Goal: Information Seeking & Learning: Learn about a topic

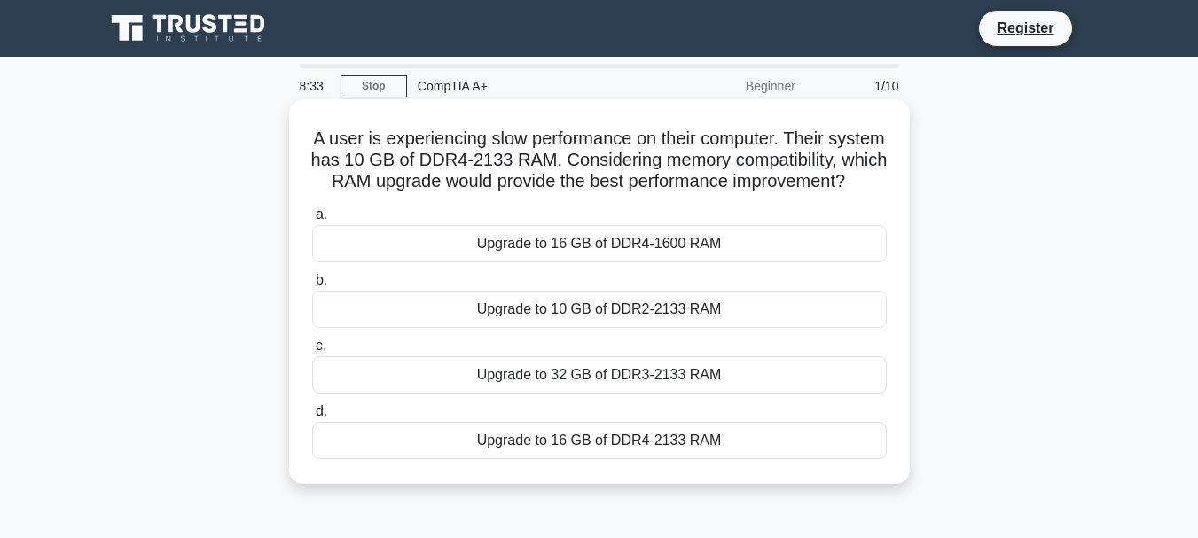
click at [537, 260] on div "Upgrade to 16 GB of DDR4-1600 RAM" at bounding box center [599, 243] width 575 height 37
click at [312, 221] on input "a. Upgrade to 16 GB of DDR4-1600 RAM" at bounding box center [312, 215] width 0 height 12
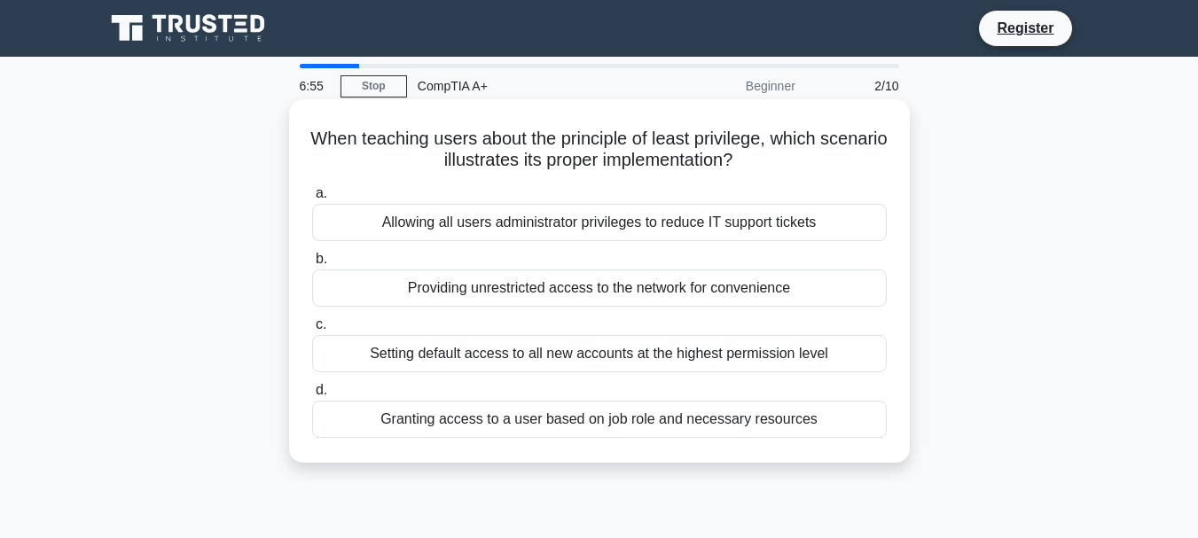
click at [579, 422] on div "Granting access to a user based on job role and necessary resources" at bounding box center [599, 419] width 575 height 37
click at [312, 396] on input "d. Granting access to a user based on job role and necessary resources" at bounding box center [312, 391] width 0 height 12
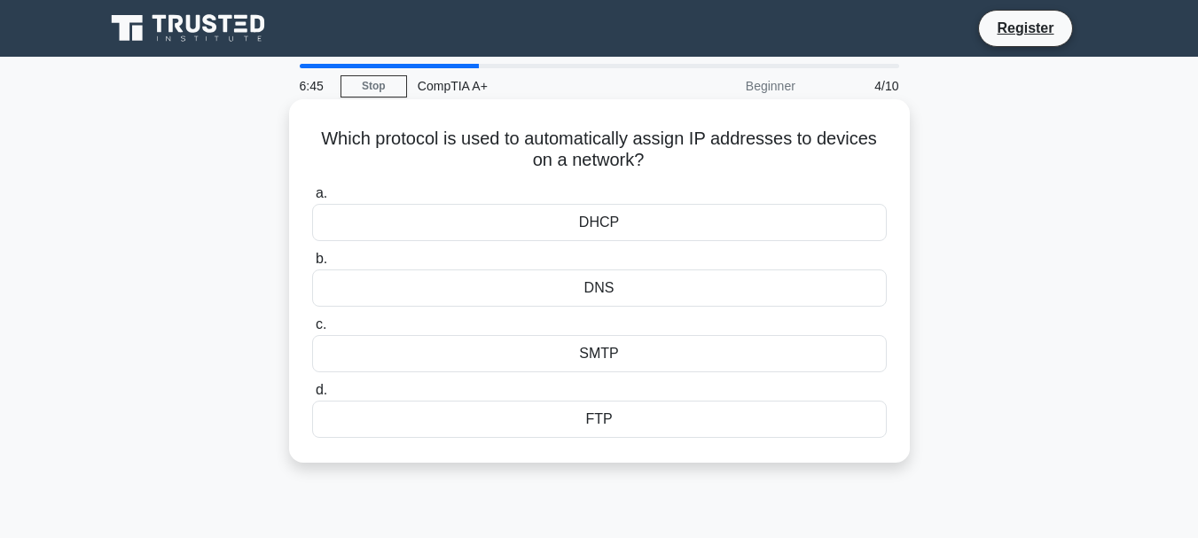
click at [600, 221] on div "DHCP" at bounding box center [599, 222] width 575 height 37
click at [312, 200] on input "a. DHCP" at bounding box center [312, 194] width 0 height 12
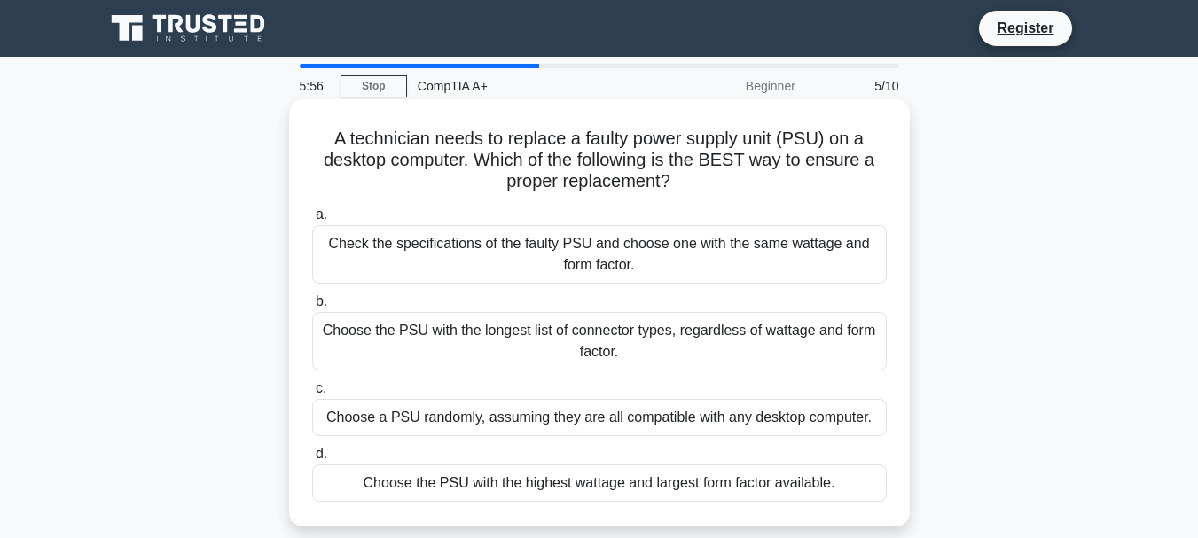
click at [591, 234] on div "Check the specifications of the faulty PSU and choose one with the same wattage…" at bounding box center [599, 254] width 575 height 59
click at [312, 221] on input "a. Check the specifications of the faulty PSU and choose one with the same watt…" at bounding box center [312, 215] width 0 height 12
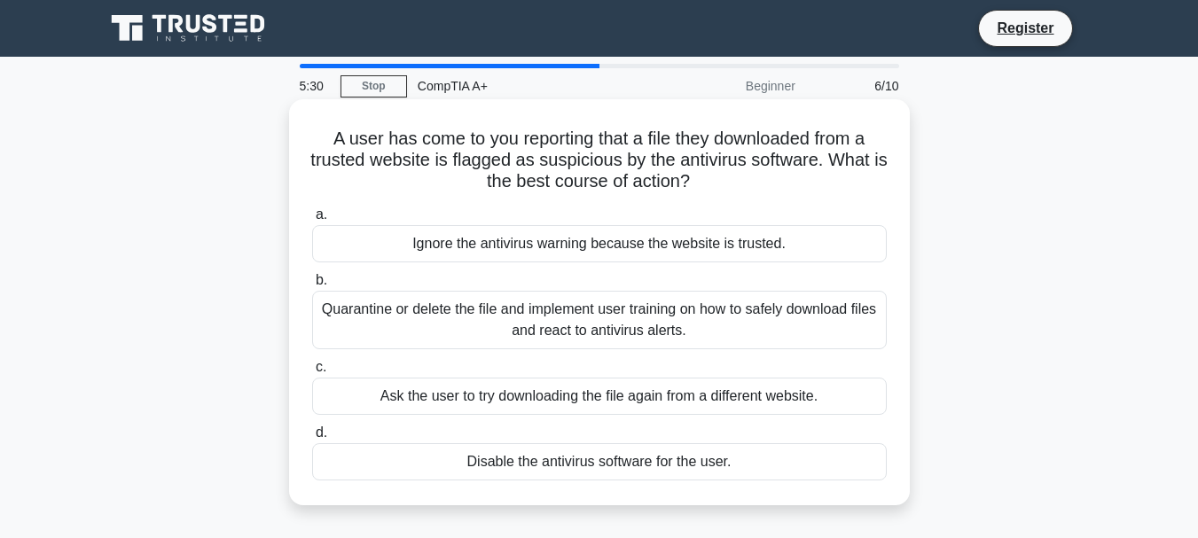
click at [577, 307] on div "Quarantine or delete the file and implement user training on how to safely down…" at bounding box center [599, 320] width 575 height 59
click at [312, 286] on input "b. Quarantine or delete the file and implement user training on how to safely d…" at bounding box center [312, 281] width 0 height 12
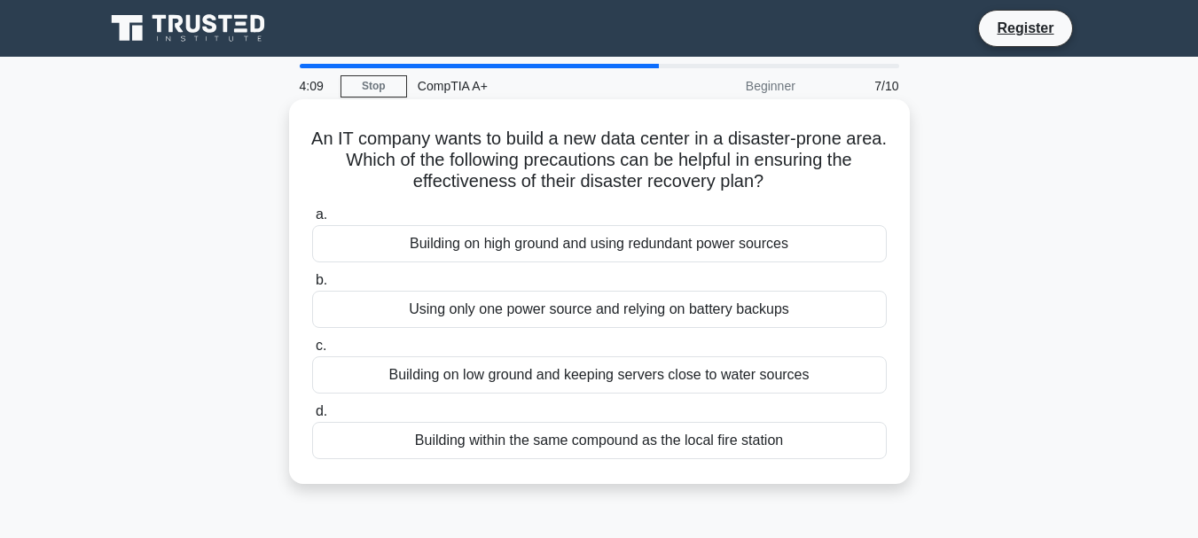
click at [682, 243] on div "Building on high ground and using redundant power sources" at bounding box center [599, 243] width 575 height 37
click at [312, 221] on input "a. Building on high ground and using redundant power sources" at bounding box center [312, 215] width 0 height 12
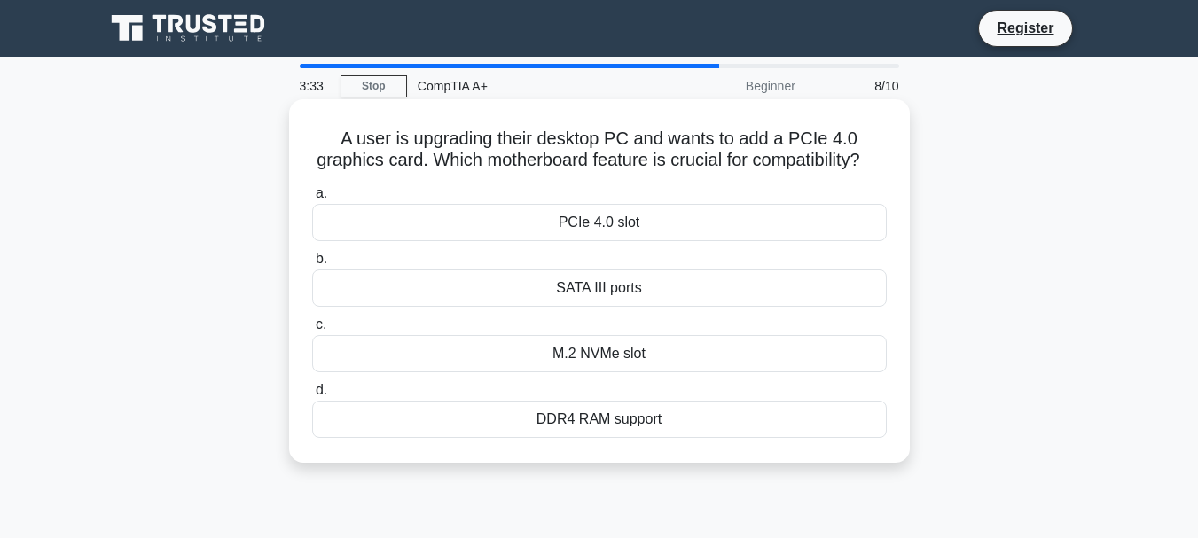
click at [662, 307] on div "SATA III ports" at bounding box center [599, 288] width 575 height 37
click at [312, 265] on input "b. SATA III ports" at bounding box center [312, 260] width 0 height 12
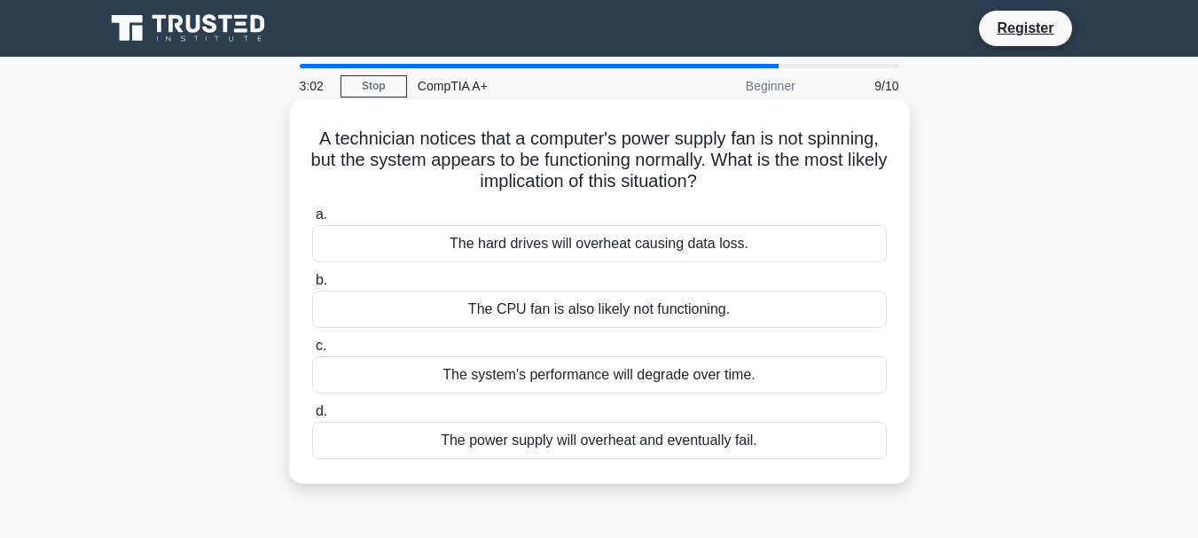
click at [687, 441] on div "The power supply will overheat and eventually fail." at bounding box center [599, 440] width 575 height 37
click at [312, 418] on input "d. The power supply will overheat and eventually fail." at bounding box center [312, 412] width 0 height 12
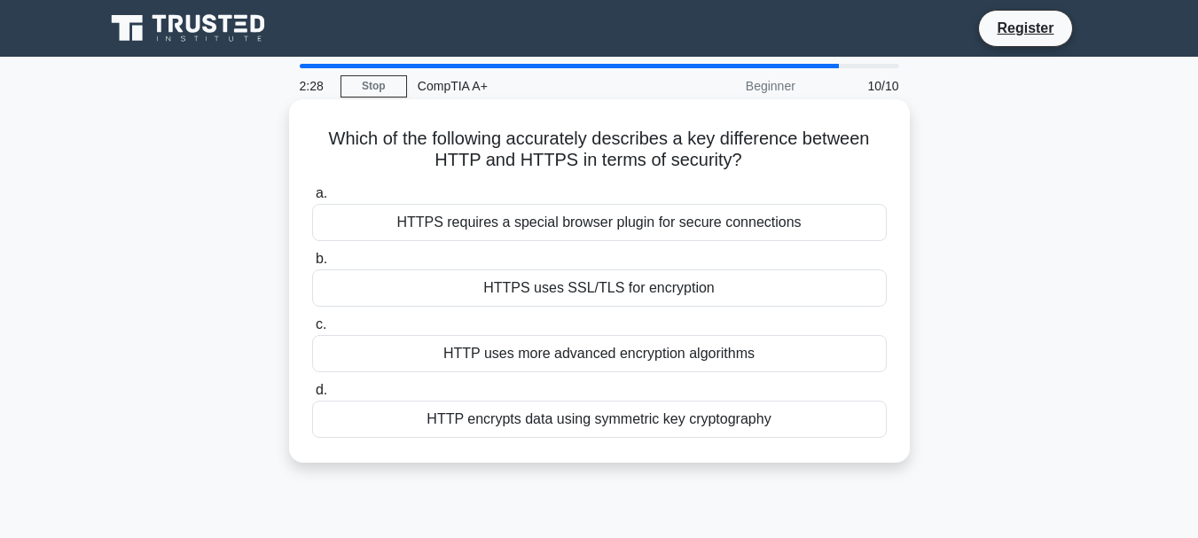
click at [696, 298] on div "HTTPS uses SSL/TLS for encryption" at bounding box center [599, 288] width 575 height 37
click at [312, 265] on input "b. HTTPS uses SSL/TLS for encryption" at bounding box center [312, 260] width 0 height 12
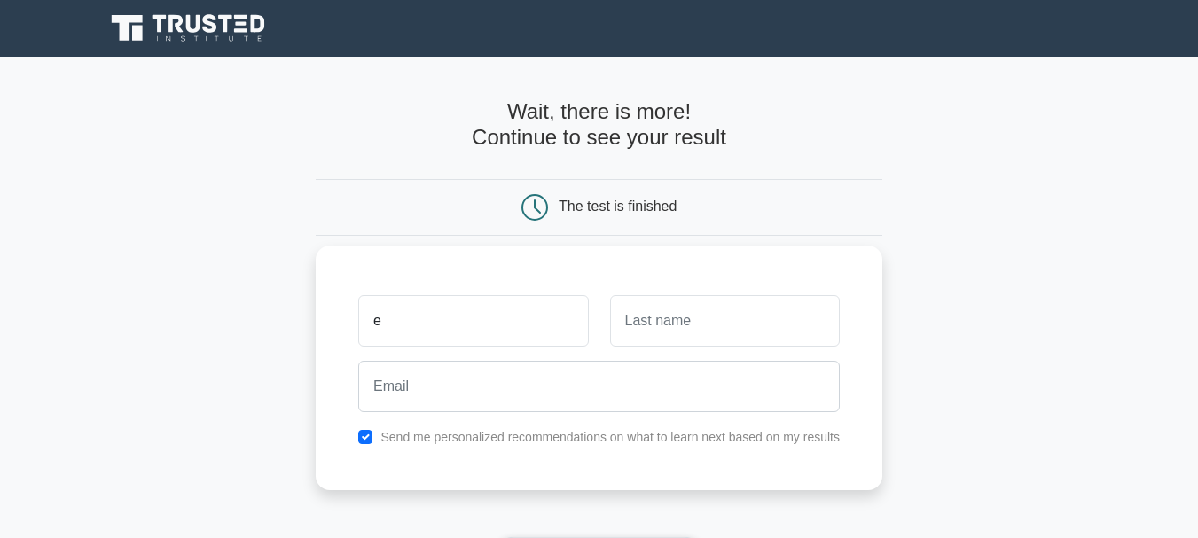
type input "e"
click at [676, 325] on input "text" at bounding box center [725, 320] width 230 height 51
type input "e"
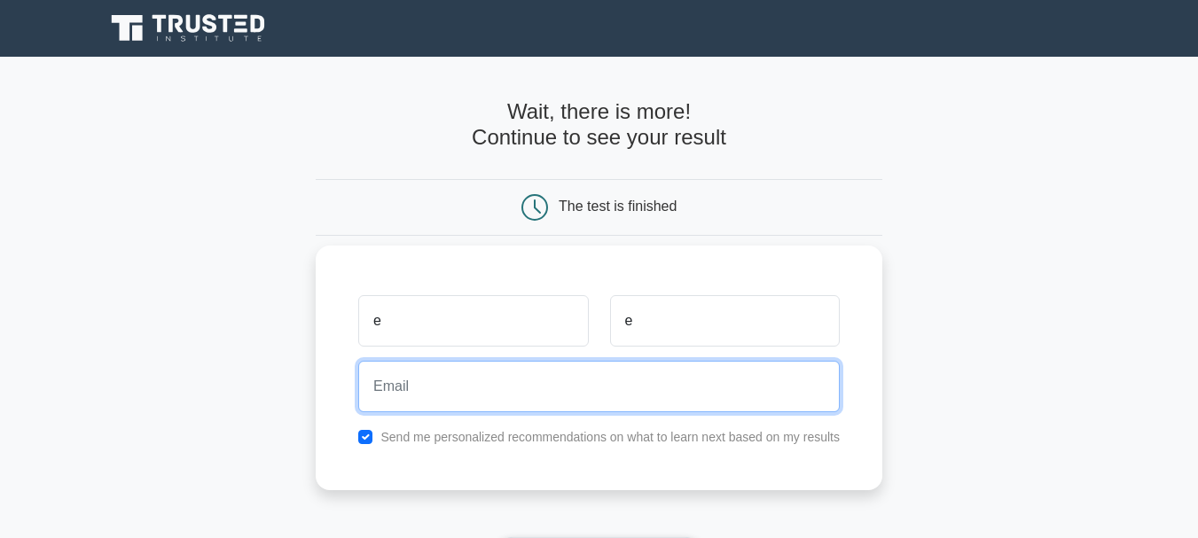
click at [648, 390] on input "email" at bounding box center [599, 386] width 482 height 51
type input "[EMAIL_ADDRESS][DOMAIN_NAME]"
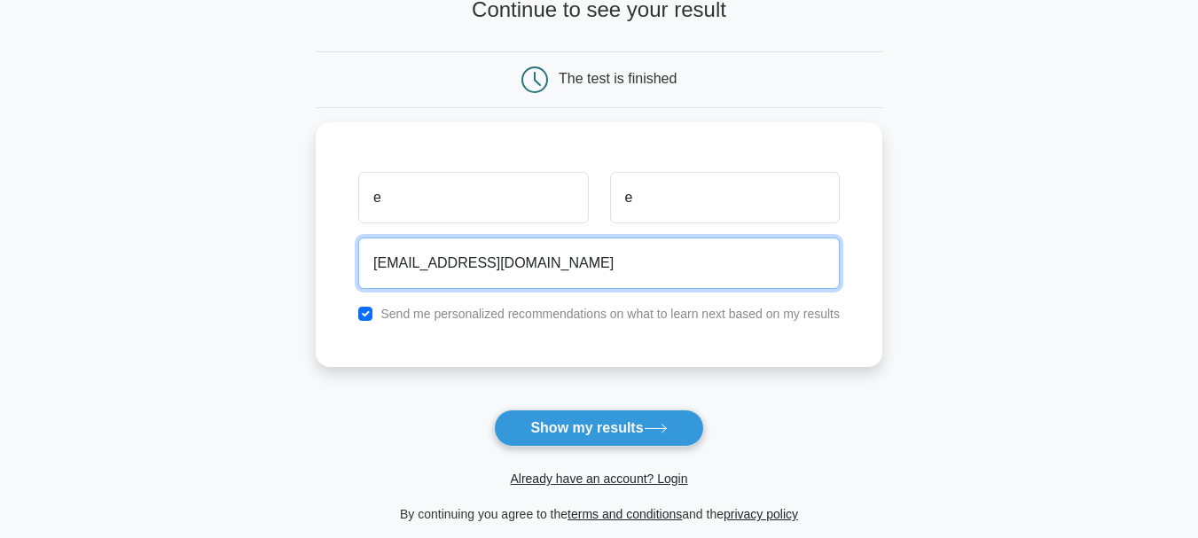
scroll to position [142, 0]
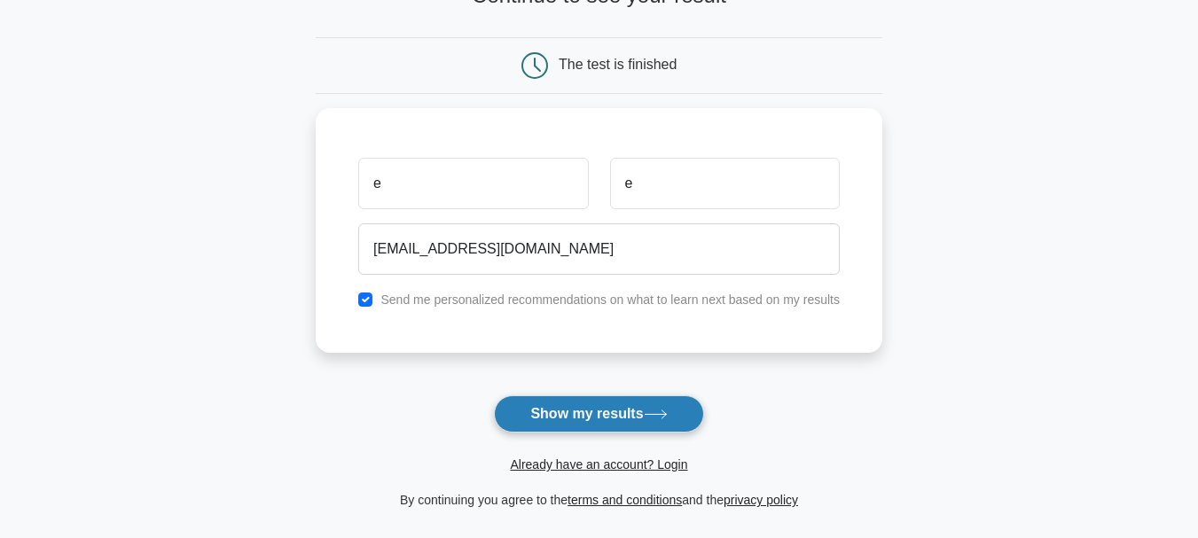
click at [614, 396] on button "Show my results" at bounding box center [598, 413] width 209 height 37
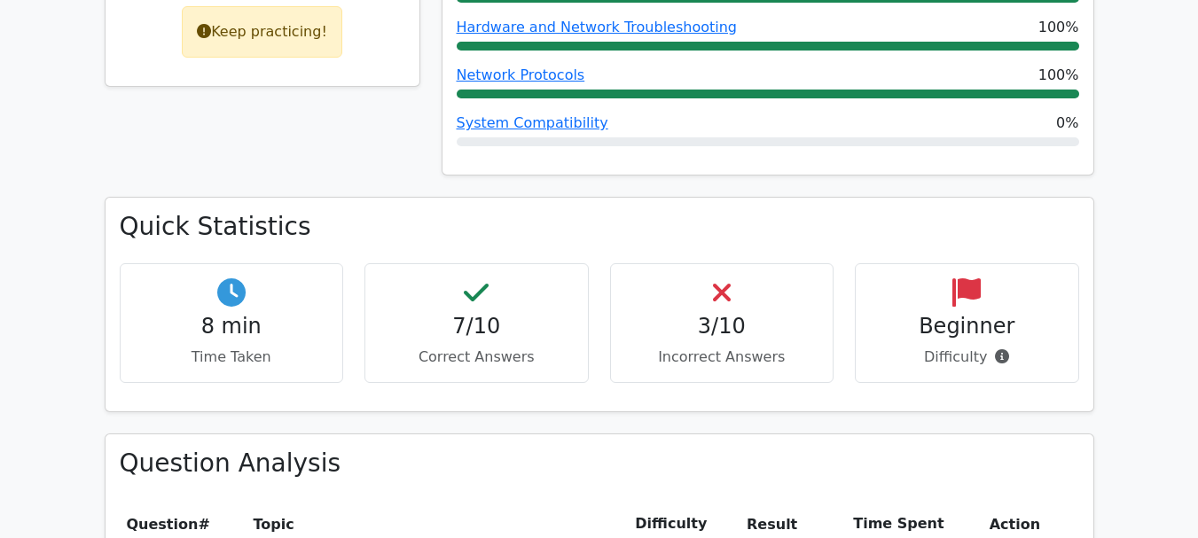
scroll to position [851, 0]
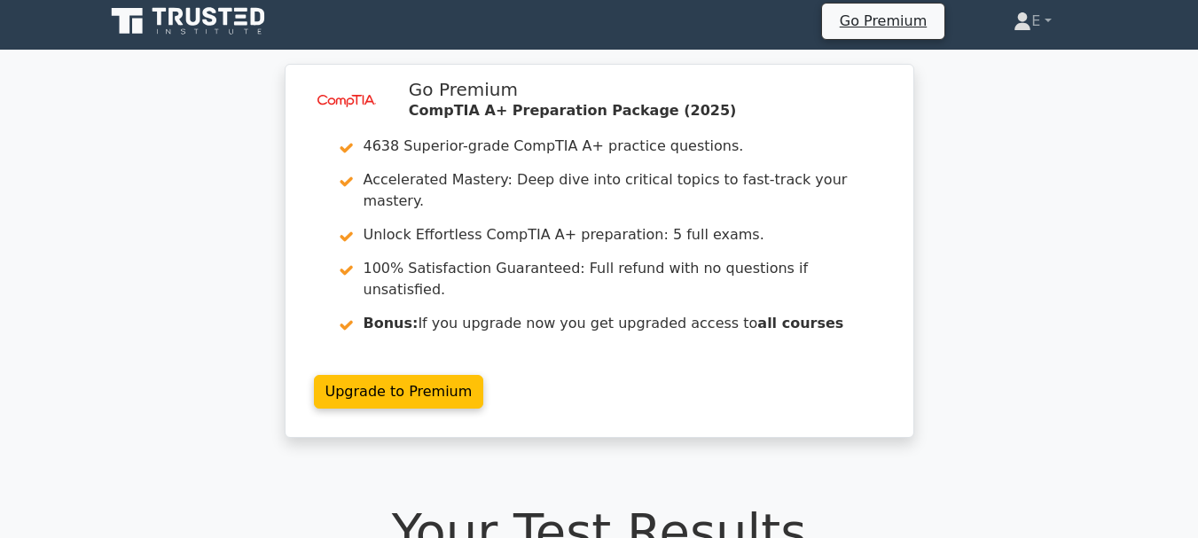
scroll to position [0, 0]
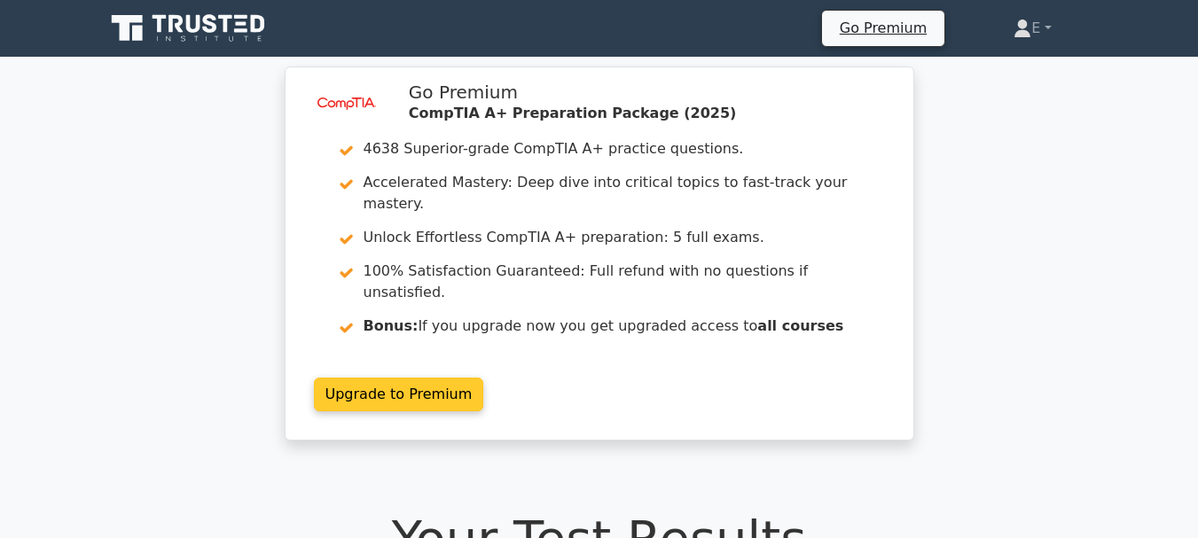
click at [395, 378] on link "Upgrade to Premium" at bounding box center [399, 395] width 170 height 34
